Goal: Task Accomplishment & Management: Complete application form

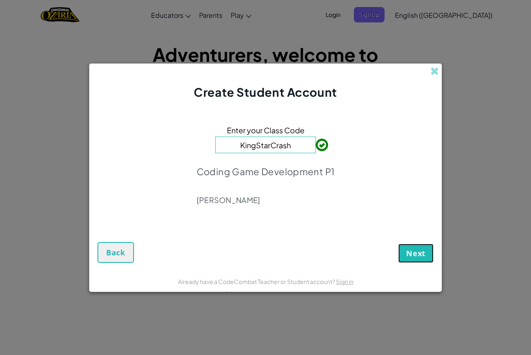
click at [430, 250] on button "Next" at bounding box center [416, 253] width 35 height 19
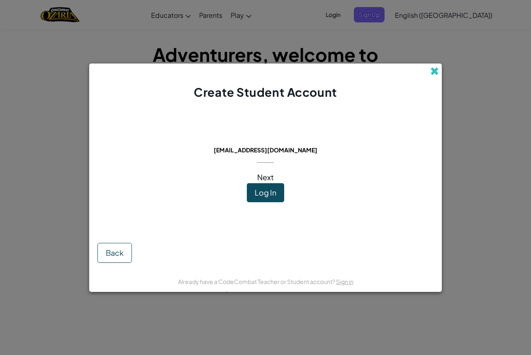
click at [433, 69] on span at bounding box center [435, 71] width 9 height 9
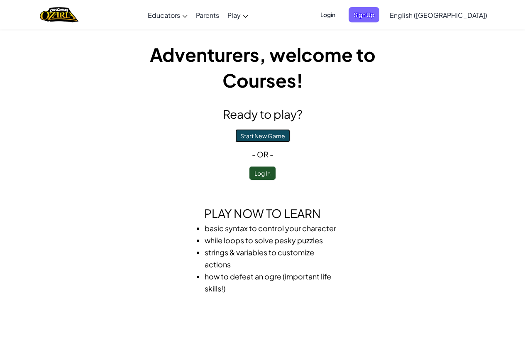
click at [270, 132] on button "Start New Game" at bounding box center [262, 135] width 55 height 13
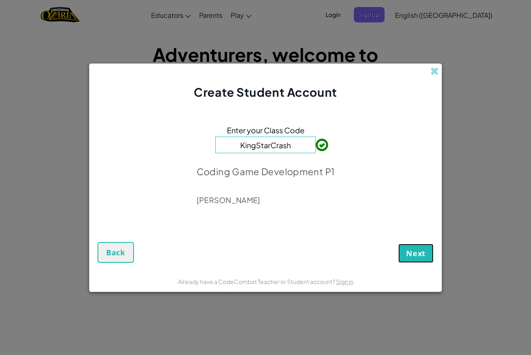
click at [423, 259] on button "Next" at bounding box center [416, 253] width 35 height 19
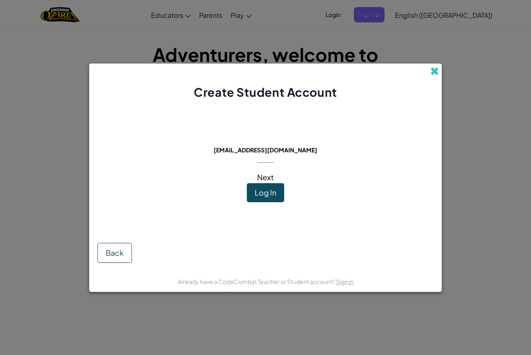
click at [435, 73] on span at bounding box center [435, 71] width 9 height 9
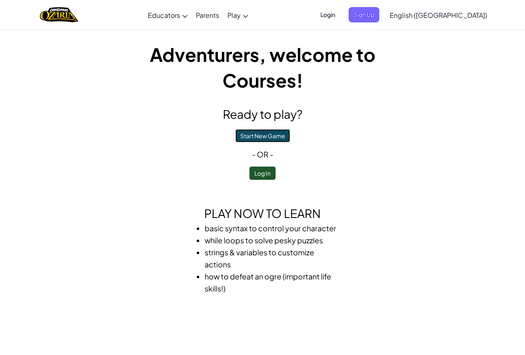
click at [269, 135] on button "Start New Game" at bounding box center [262, 135] width 55 height 13
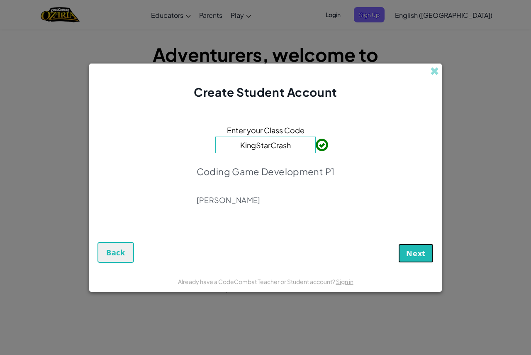
click at [414, 244] on button "Next" at bounding box center [416, 253] width 35 height 19
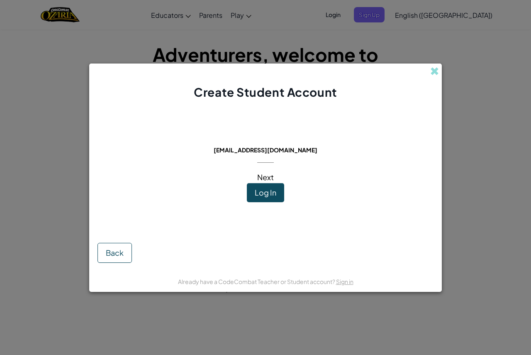
click at [269, 175] on span "Next" at bounding box center [265, 177] width 17 height 10
click at [435, 76] on span at bounding box center [435, 71] width 9 height 9
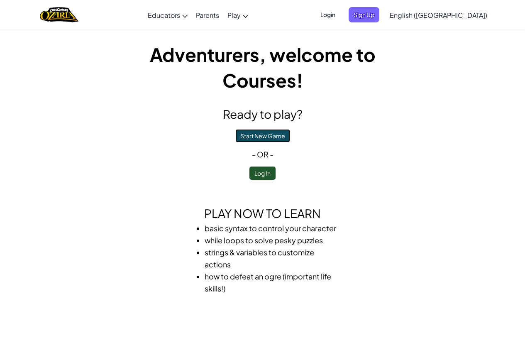
click at [269, 136] on button "Start New Game" at bounding box center [262, 135] width 55 height 13
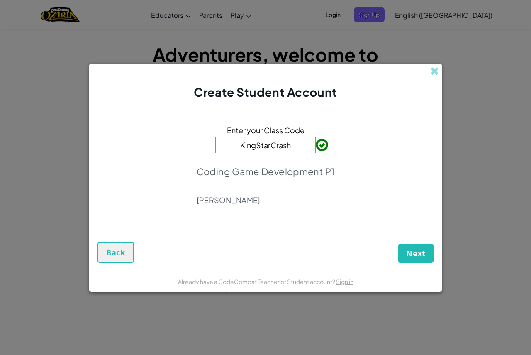
click at [429, 240] on div "Next Back" at bounding box center [266, 244] width 336 height 36
click at [419, 242] on div "Next Back" at bounding box center [266, 244] width 336 height 36
click at [413, 250] on span "Next" at bounding box center [417, 253] width 20 height 10
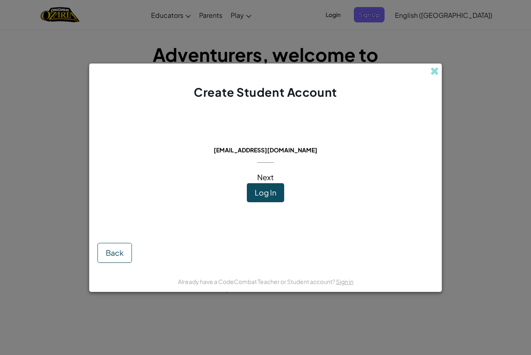
click at [270, 178] on span "Next" at bounding box center [265, 177] width 17 height 10
click at [266, 178] on span "Next" at bounding box center [265, 177] width 17 height 10
click at [437, 72] on span at bounding box center [435, 71] width 9 height 9
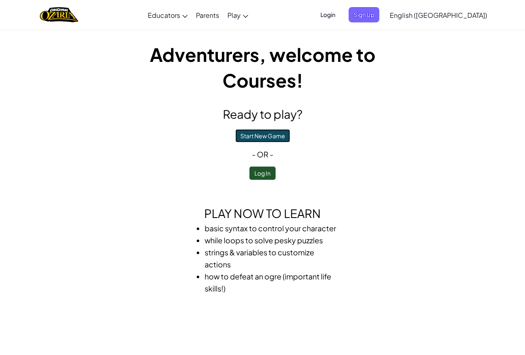
click at [272, 132] on button "Start New Game" at bounding box center [262, 135] width 55 height 13
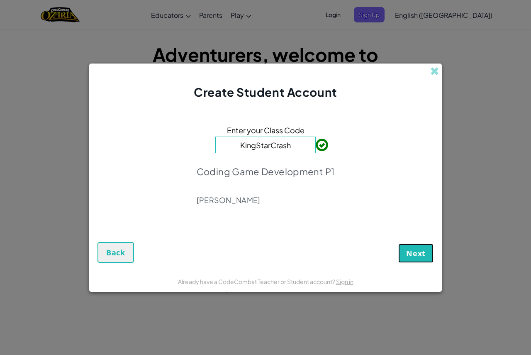
click at [409, 257] on span "Next" at bounding box center [417, 253] width 20 height 10
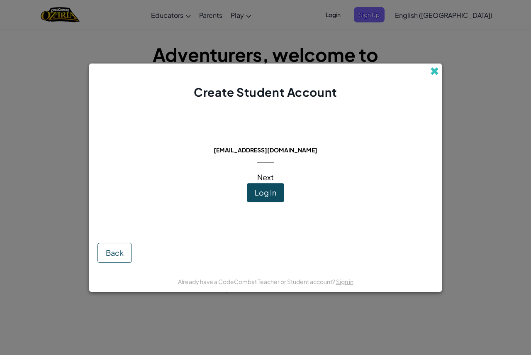
click at [431, 70] on span at bounding box center [435, 71] width 9 height 9
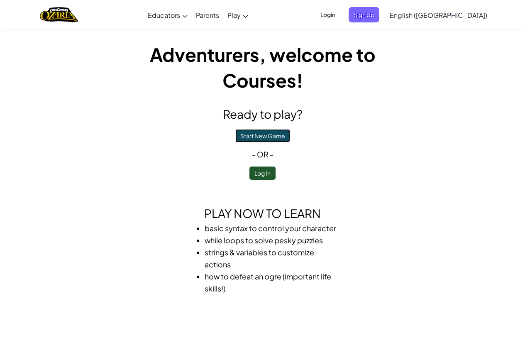
click at [261, 134] on button "Start New Game" at bounding box center [262, 135] width 55 height 13
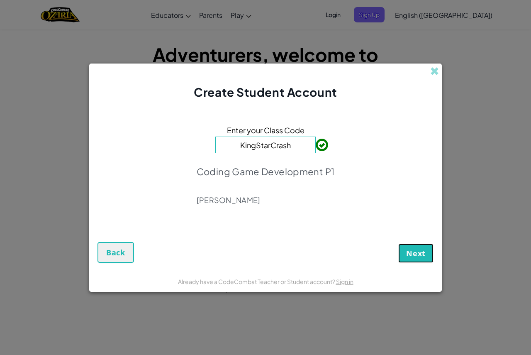
click at [423, 254] on span "Next" at bounding box center [417, 253] width 20 height 10
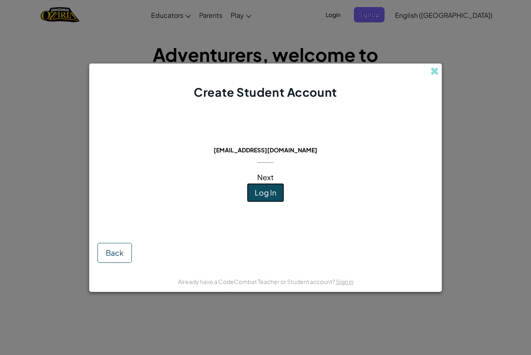
click at [263, 189] on span "Log In" at bounding box center [266, 193] width 22 height 10
